Goal: Find contact information: Obtain details needed to contact an individual or organization

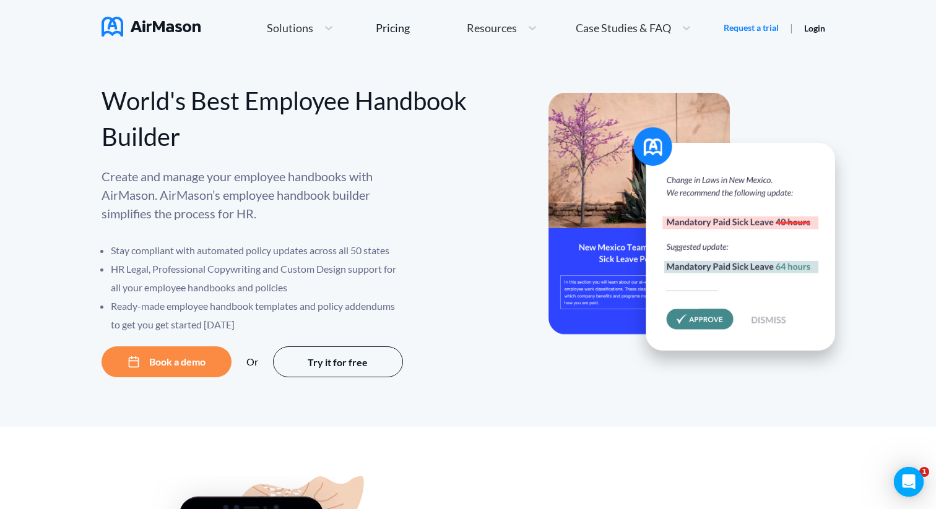
click at [500, 23] on span "Resources" at bounding box center [492, 27] width 50 height 11
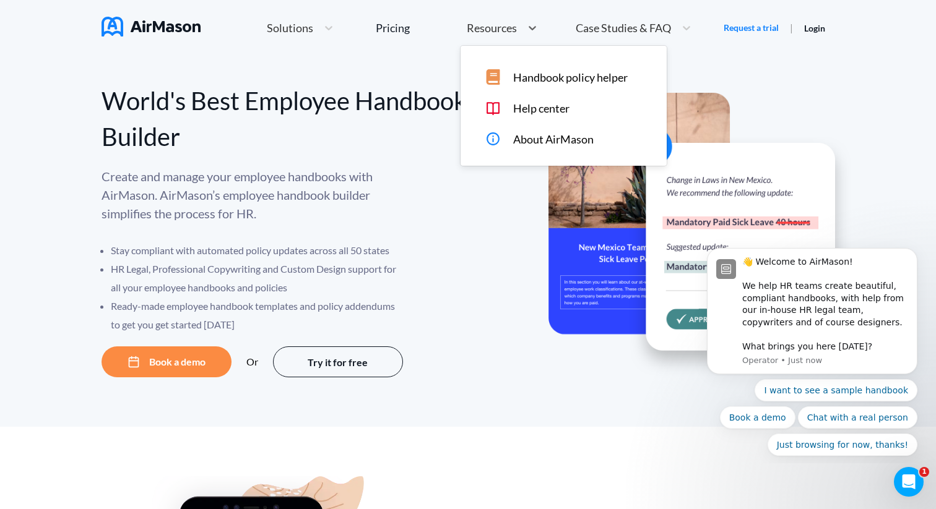
click at [513, 144] on span "About AirMason" at bounding box center [553, 139] width 80 height 13
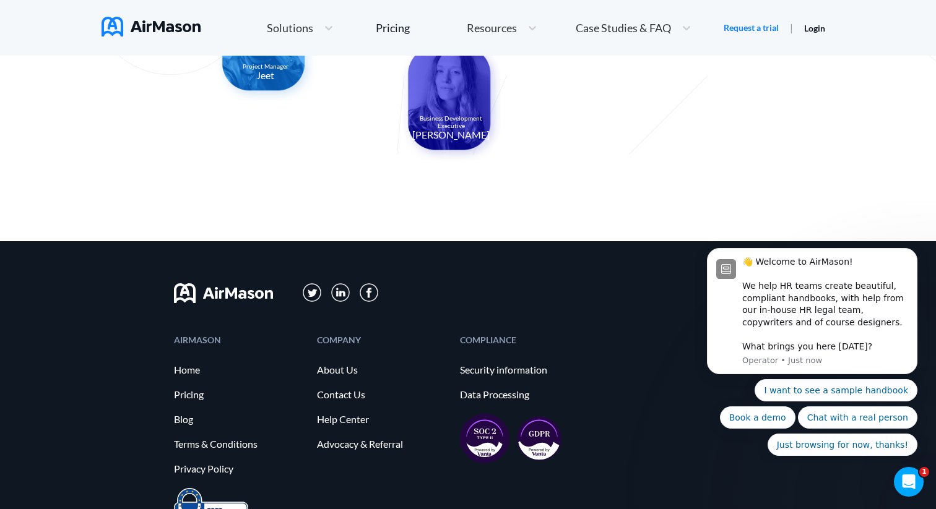
scroll to position [1332, 0]
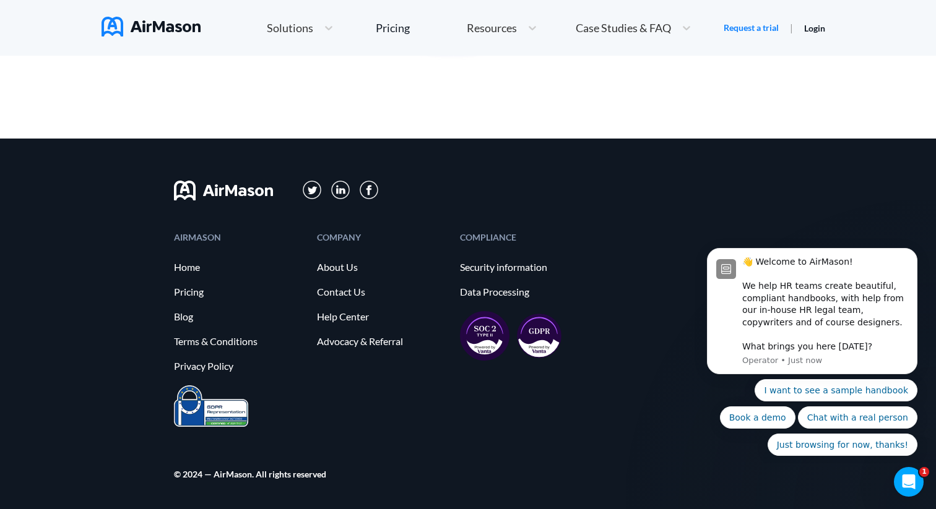
click at [336, 261] on div "COMPANY About Us Contact Us Help Center Advocacy & Referral" at bounding box center [382, 309] width 131 height 152
click at [336, 265] on link "About Us" at bounding box center [382, 267] width 131 height 11
click at [339, 297] on link "Contact Us" at bounding box center [382, 291] width 131 height 11
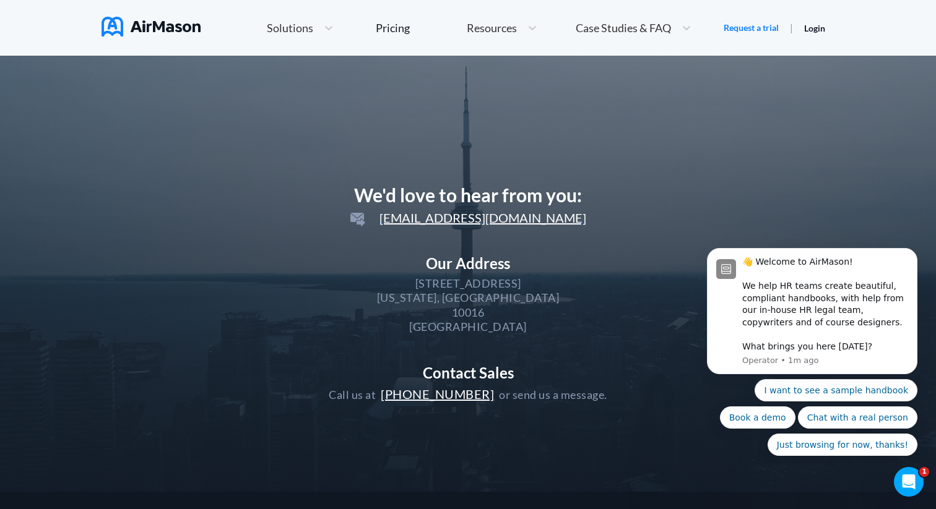
click at [428, 284] on div "[STREET_ADDRESS]" at bounding box center [468, 284] width 106 height 14
copy div "[STREET_ADDRESS]"
click at [484, 315] on div "Our Address [STREET_ADDRESS][US_STATE]" at bounding box center [468, 295] width 278 height 80
